Goal: Manage account settings

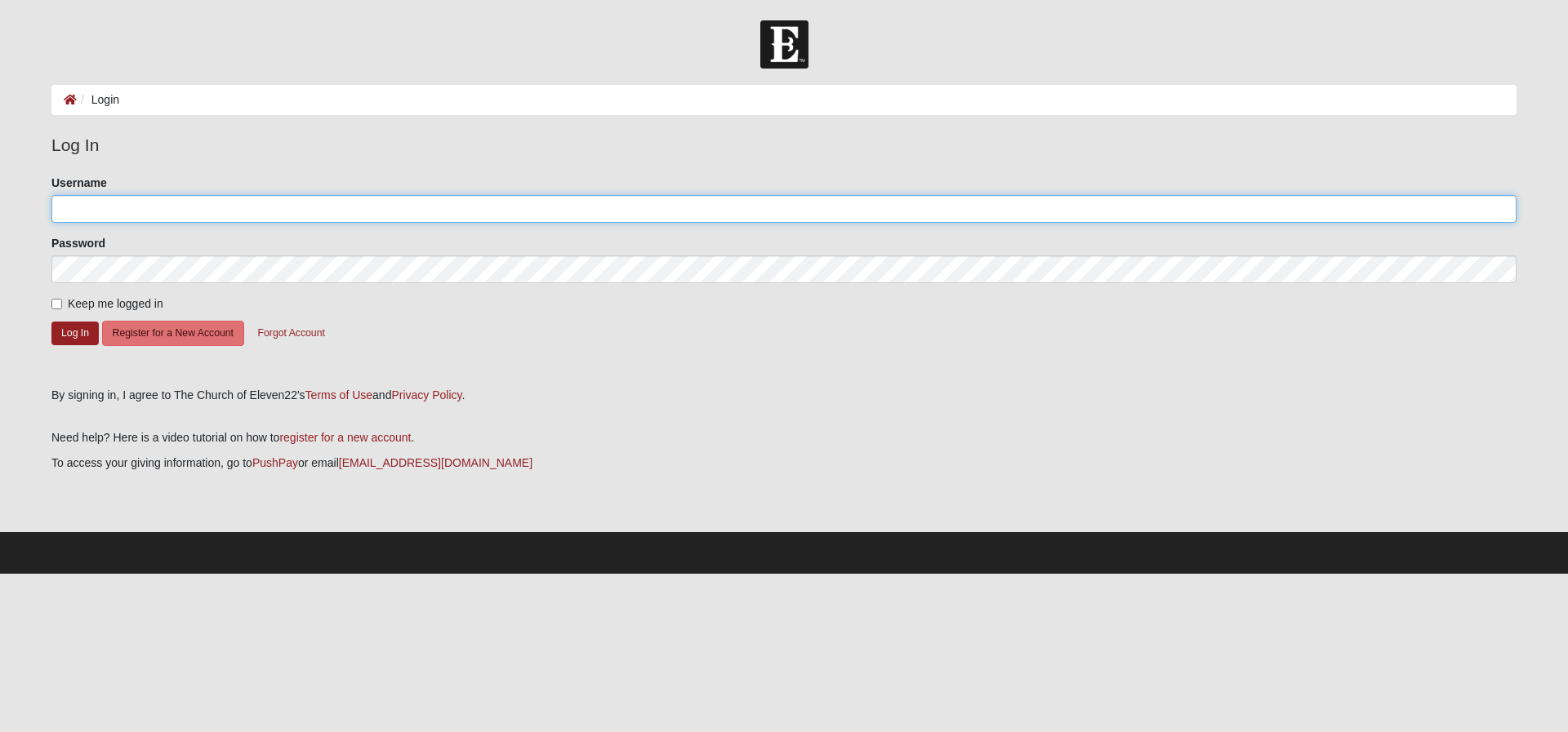
click at [154, 220] on input "Username" at bounding box center [784, 209] width 1465 height 28
type input "[EMAIL_ADDRESS][DOMAIN_NAME]"
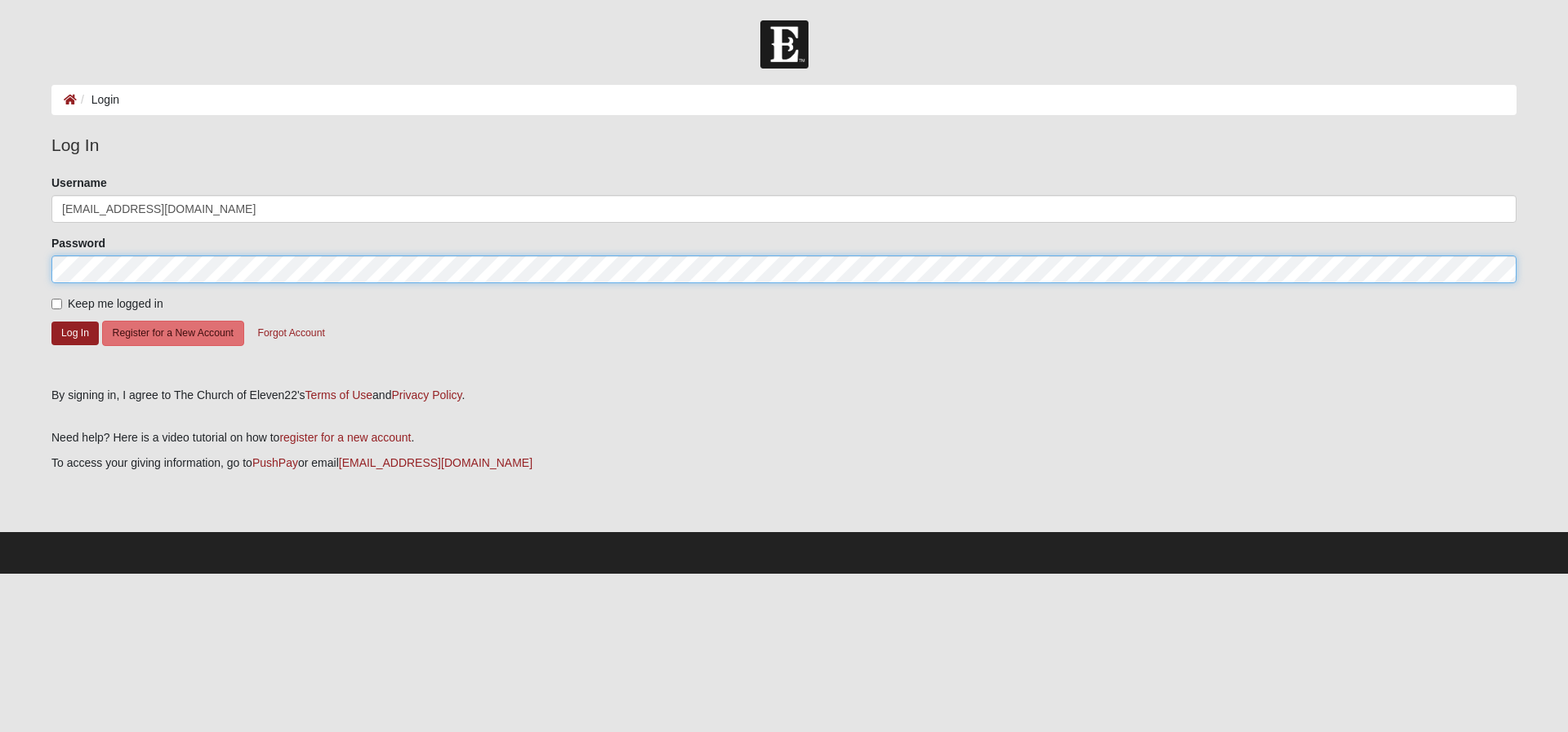
click at [52, 321] on button "Log In" at bounding box center [76, 333] width 48 height 24
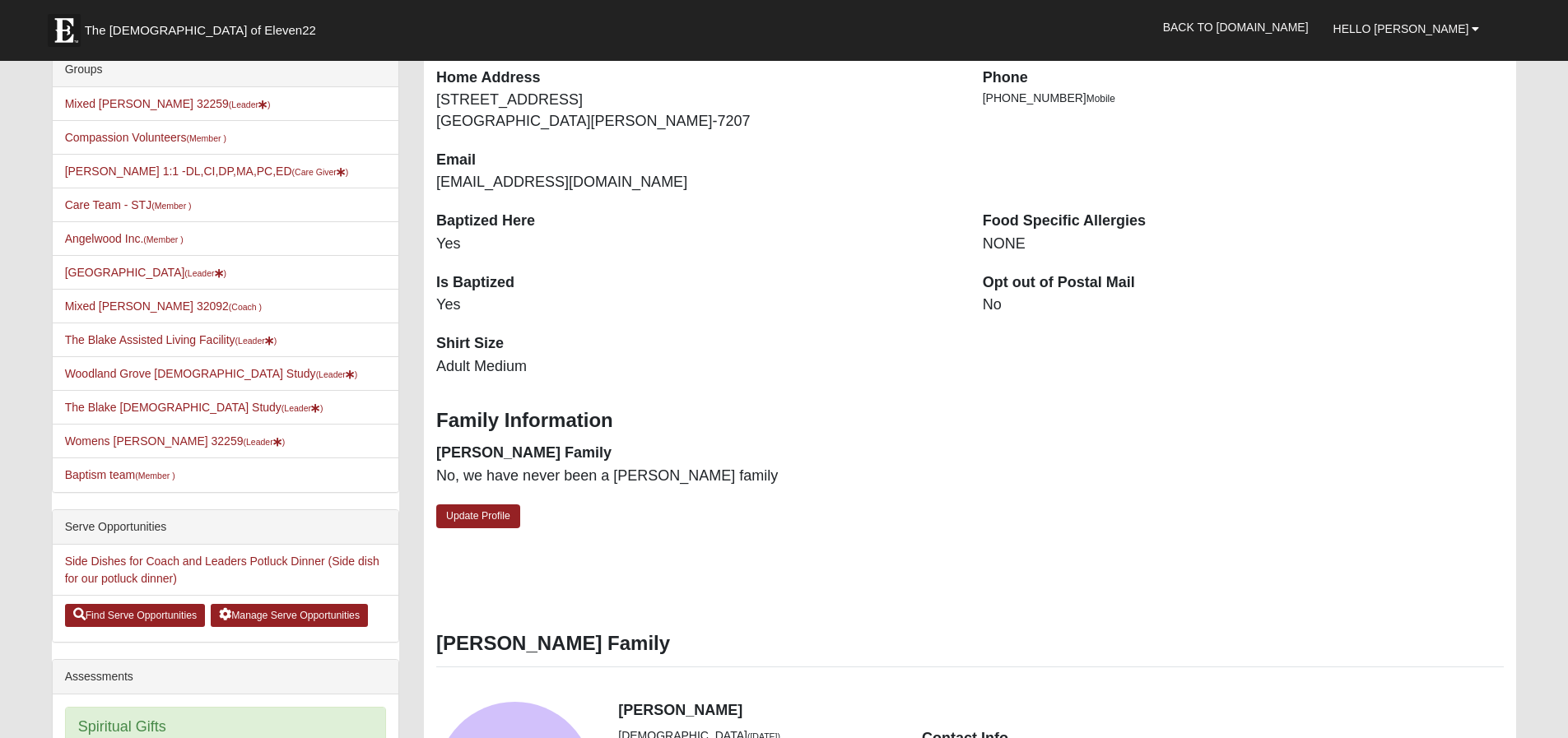
scroll to position [341, 0]
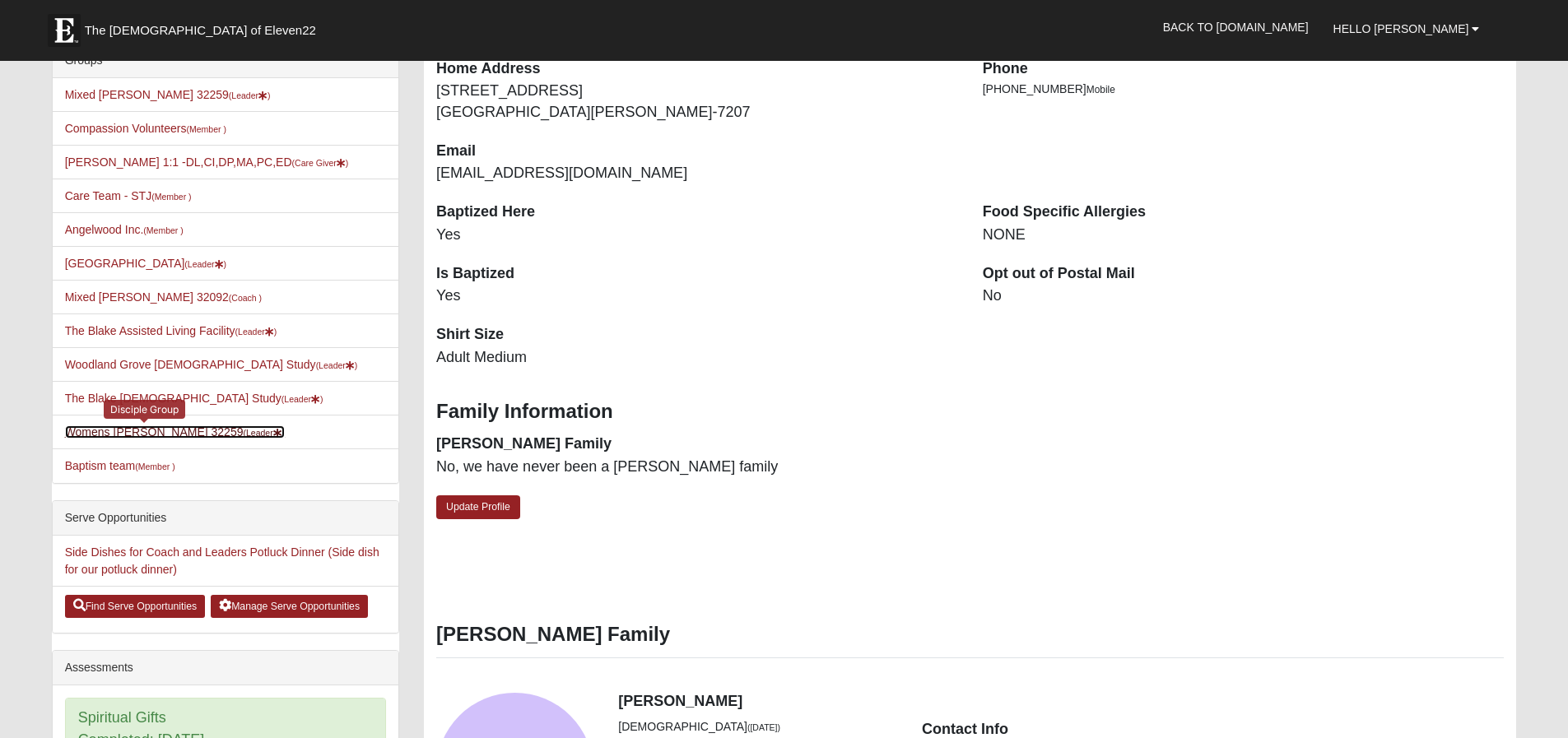
click at [133, 434] on link "Womens [PERSON_NAME] 32259 (Leader )" at bounding box center [175, 432] width 221 height 13
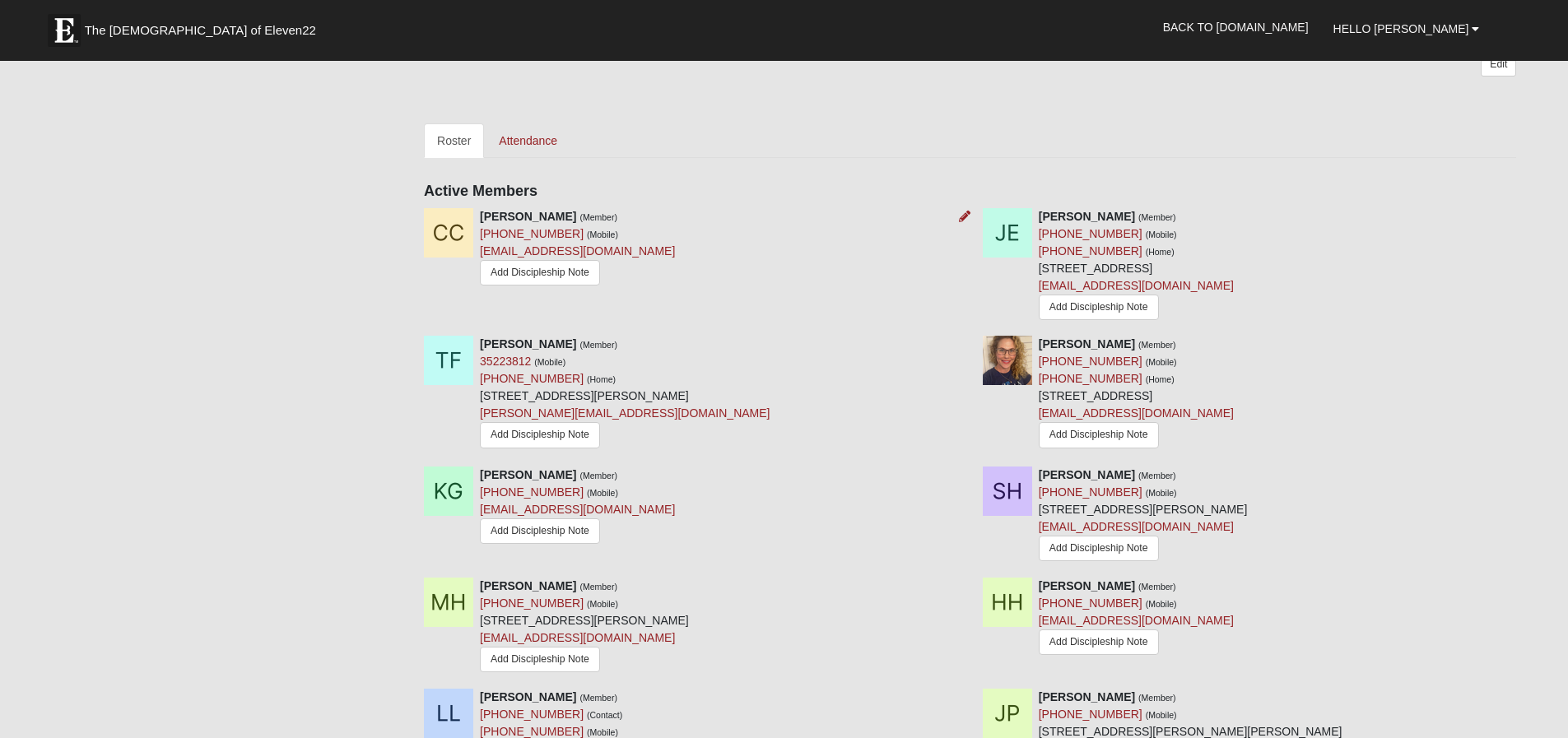
scroll to position [809, 0]
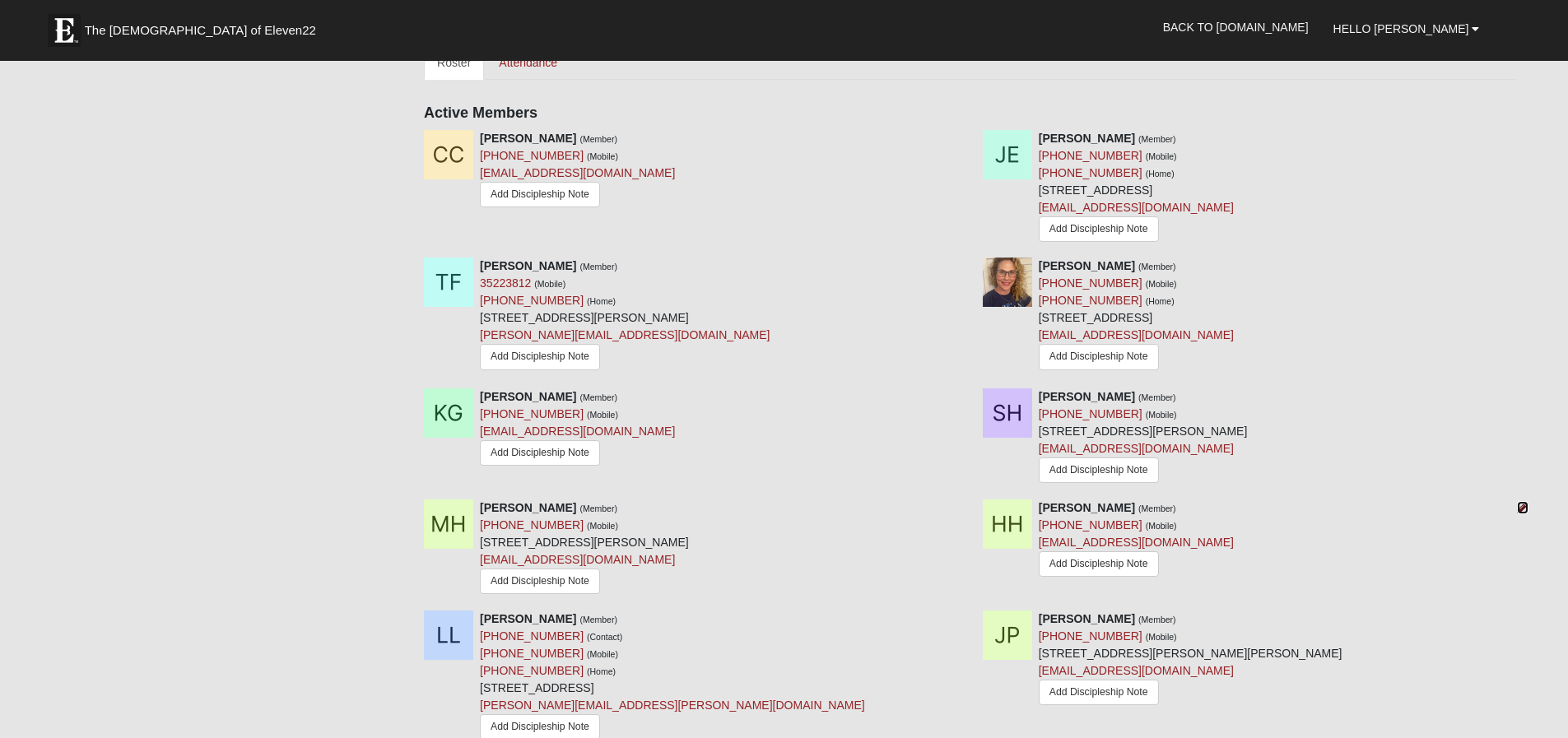
click at [1522, 506] on icon at bounding box center [1522, 507] width 11 height 11
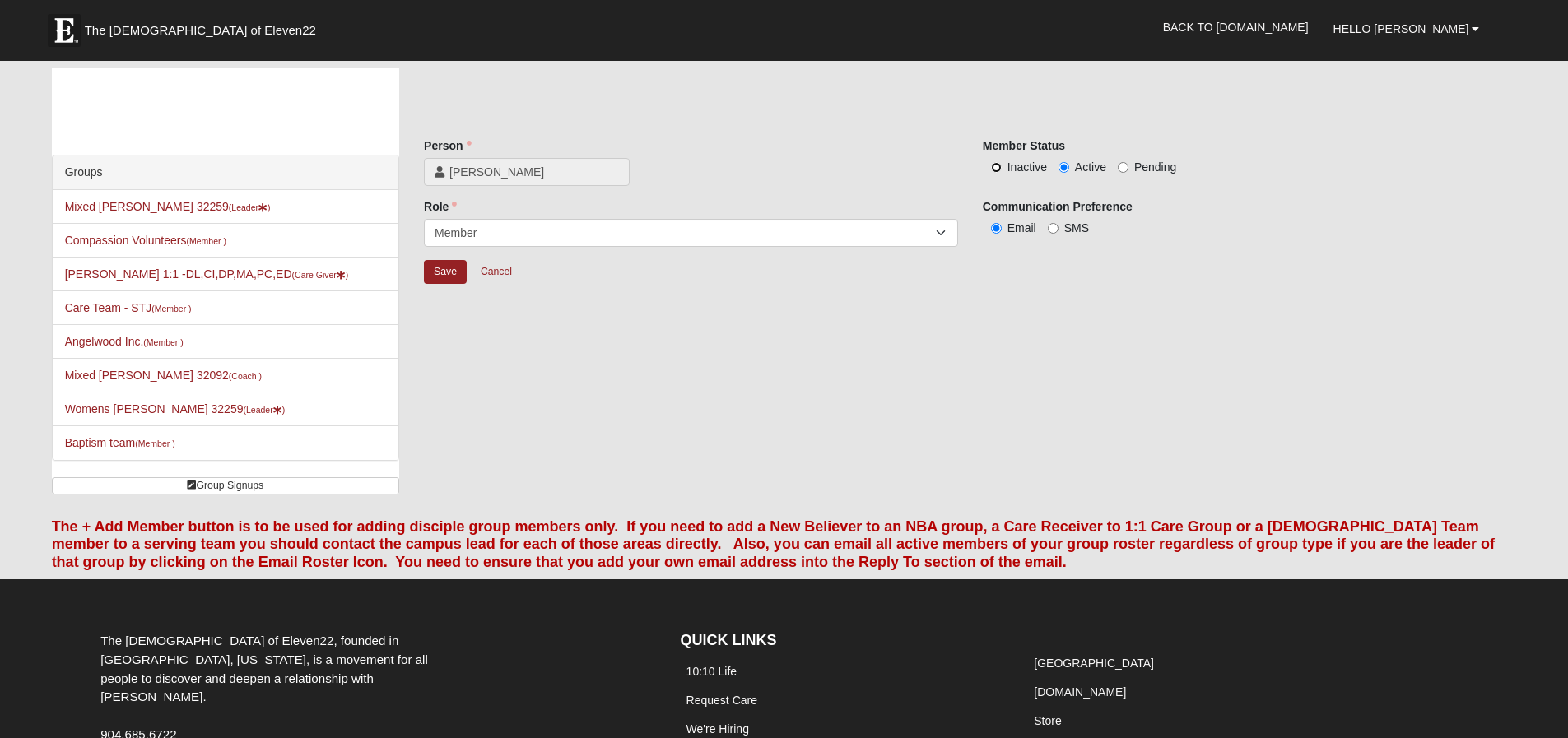
click at [999, 166] on input "Inactive" at bounding box center [996, 168] width 11 height 11
radio input "true"
click at [445, 272] on input "Save" at bounding box center [445, 272] width 43 height 24
